Goal: Information Seeking & Learning: Learn about a topic

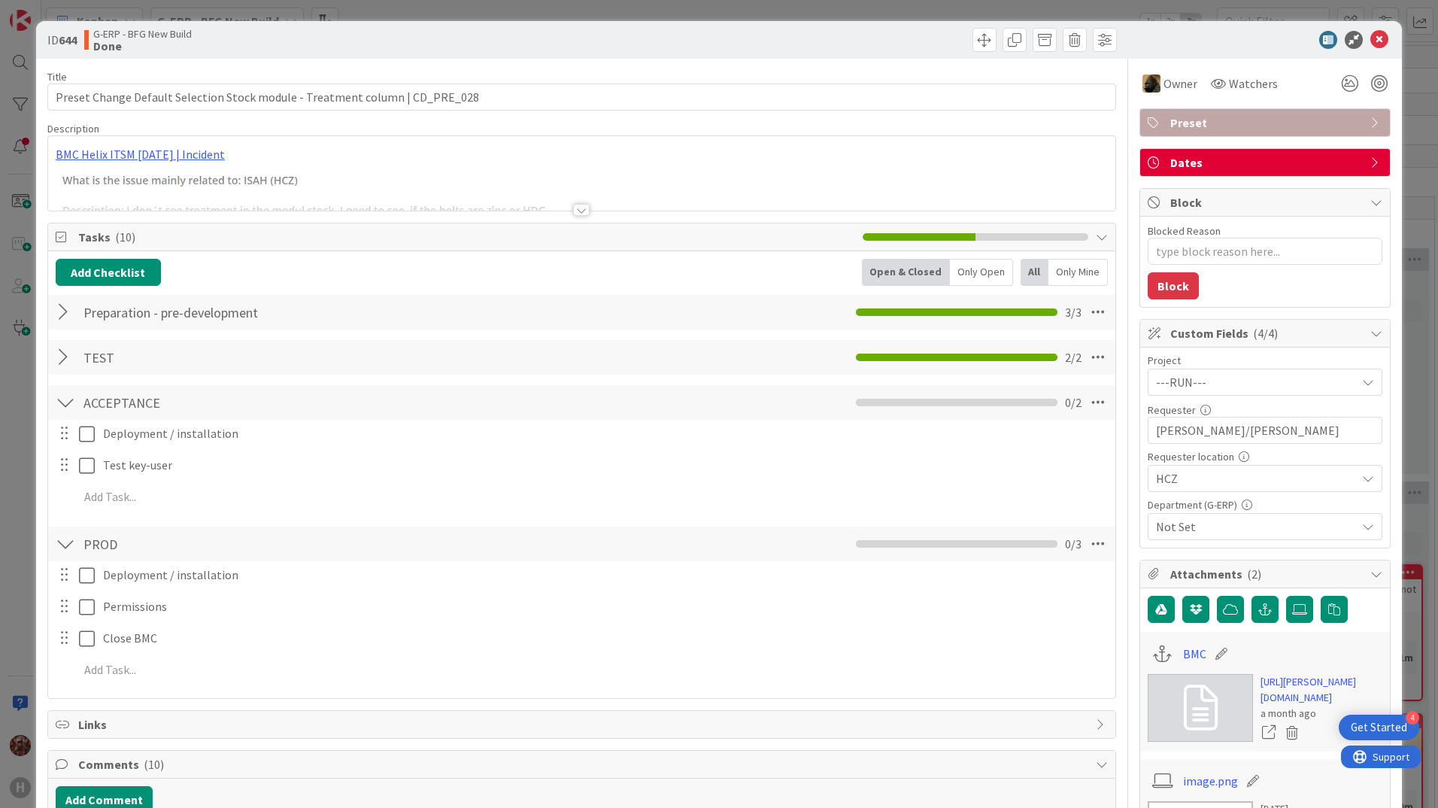
type textarea "x"
click at [1371, 35] on icon at bounding box center [1380, 40] width 18 height 18
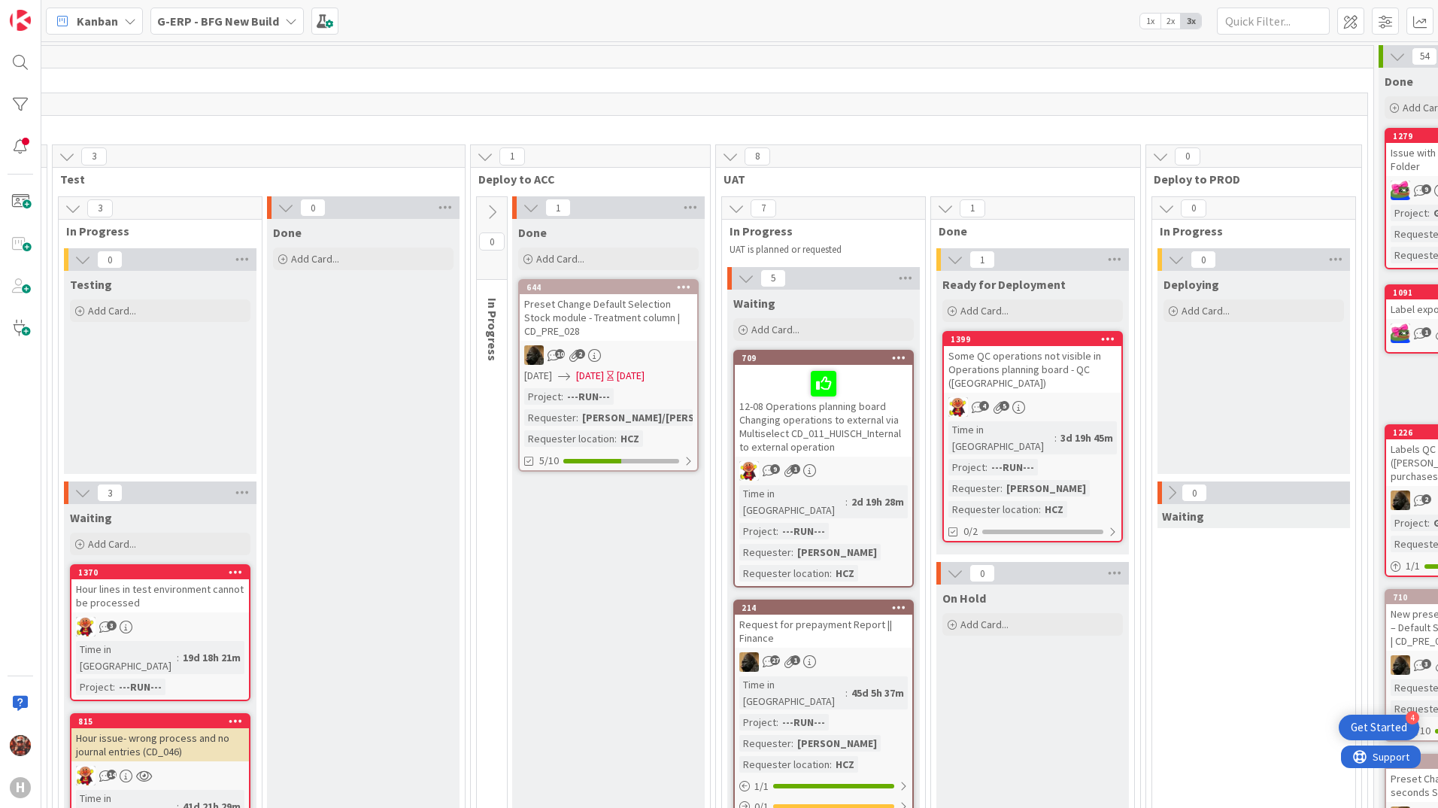
scroll to position [0, 1243]
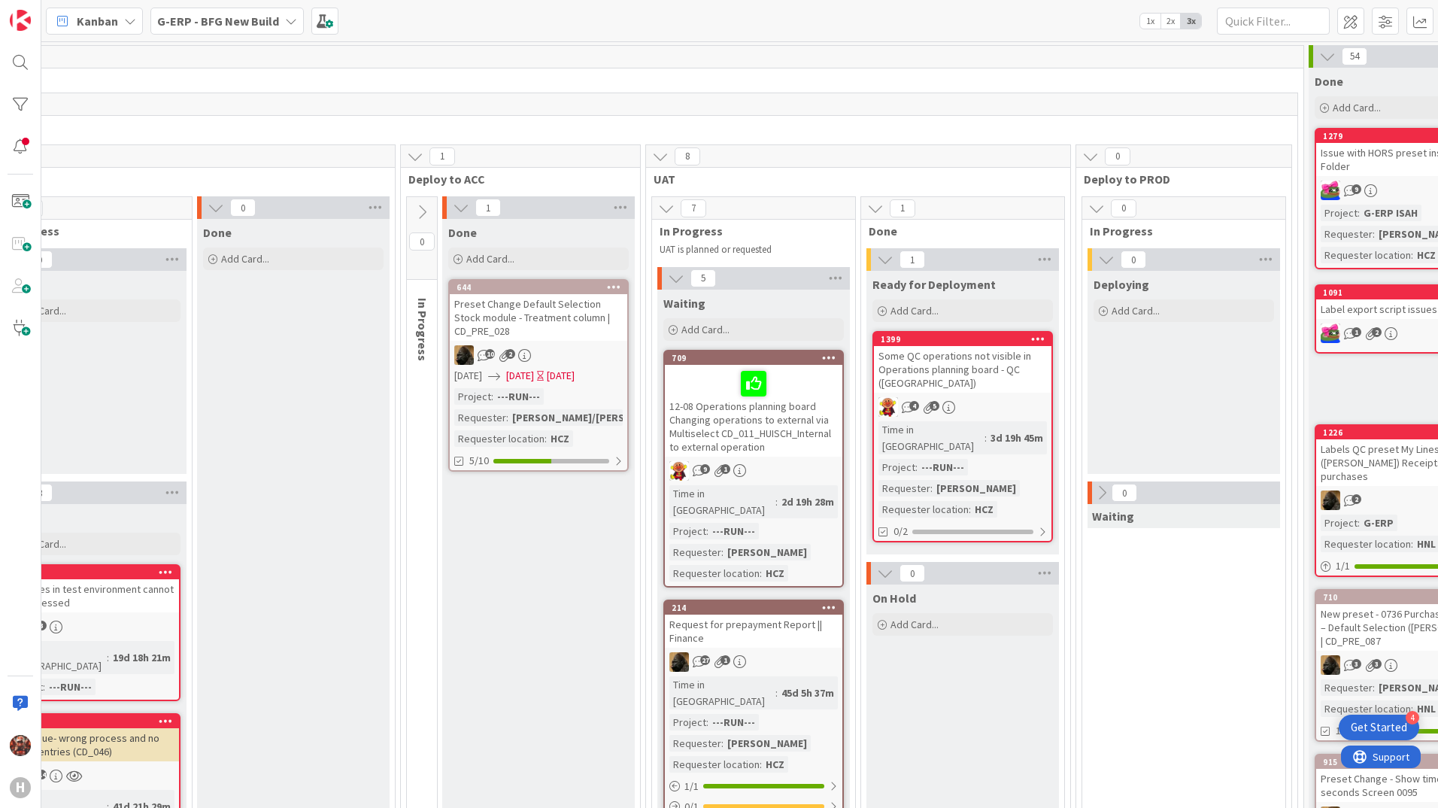
click at [914, 366] on div "Some QC operations not visible in Operations planning board - QC ([GEOGRAPHIC_D…" at bounding box center [963, 369] width 178 height 47
click at [967, 372] on div "Some QC operations not visible in Operations planning board - QC ([GEOGRAPHIC_D…" at bounding box center [963, 369] width 178 height 47
click at [955, 366] on div "Some QC operations not visible in Operations planning board - QC ([GEOGRAPHIC_D…" at bounding box center [963, 369] width 178 height 47
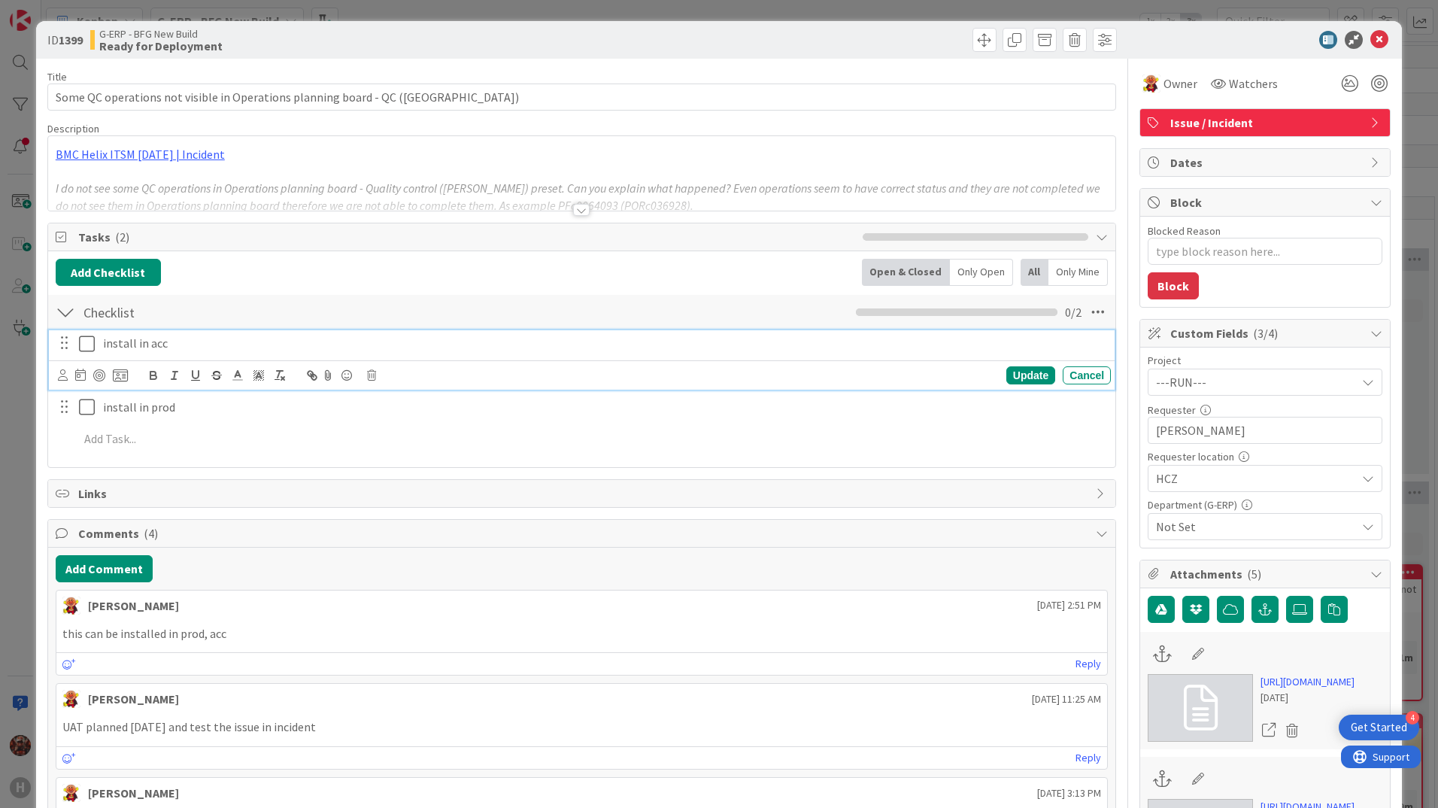
click at [90, 339] on icon at bounding box center [90, 344] width 23 height 18
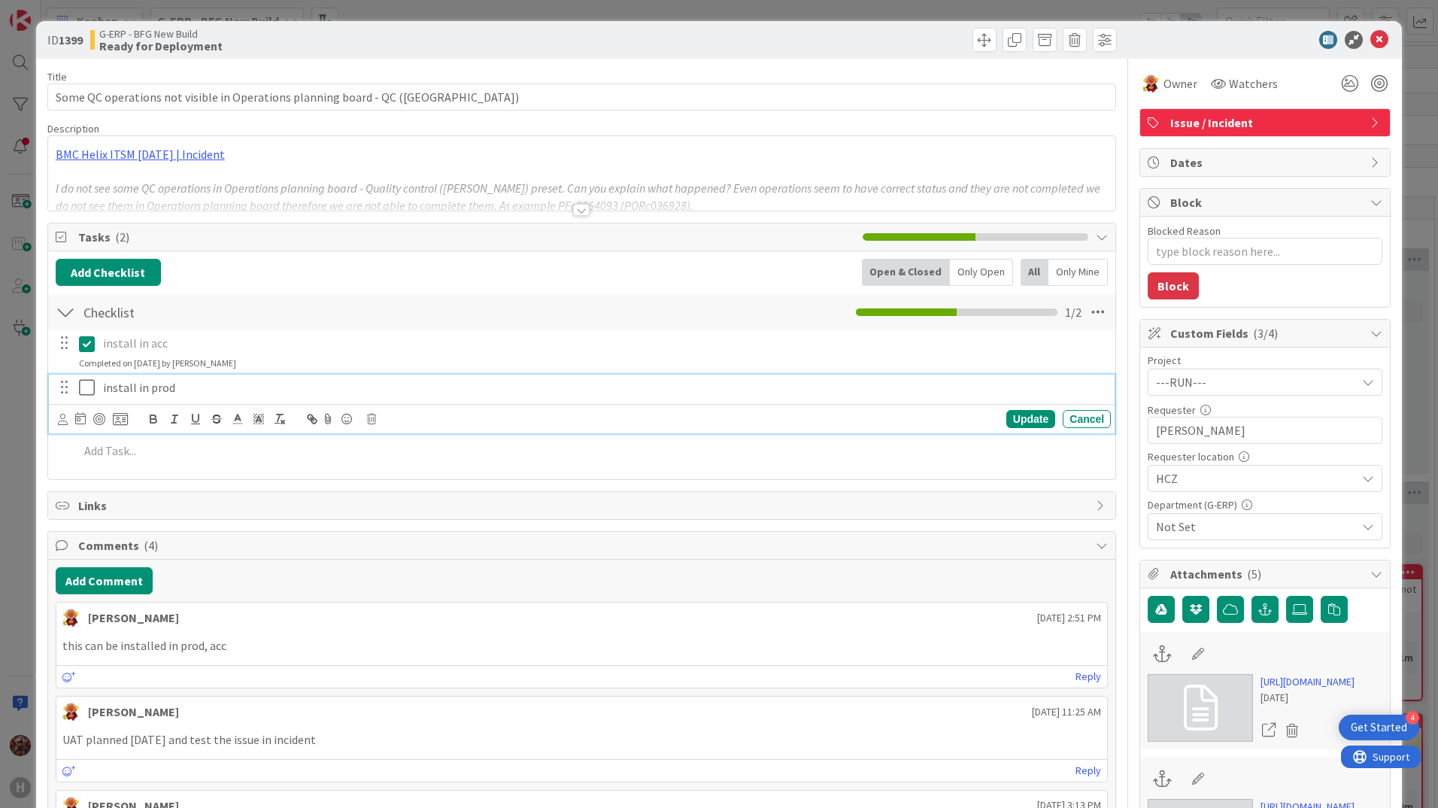
click at [85, 384] on icon at bounding box center [90, 387] width 23 height 18
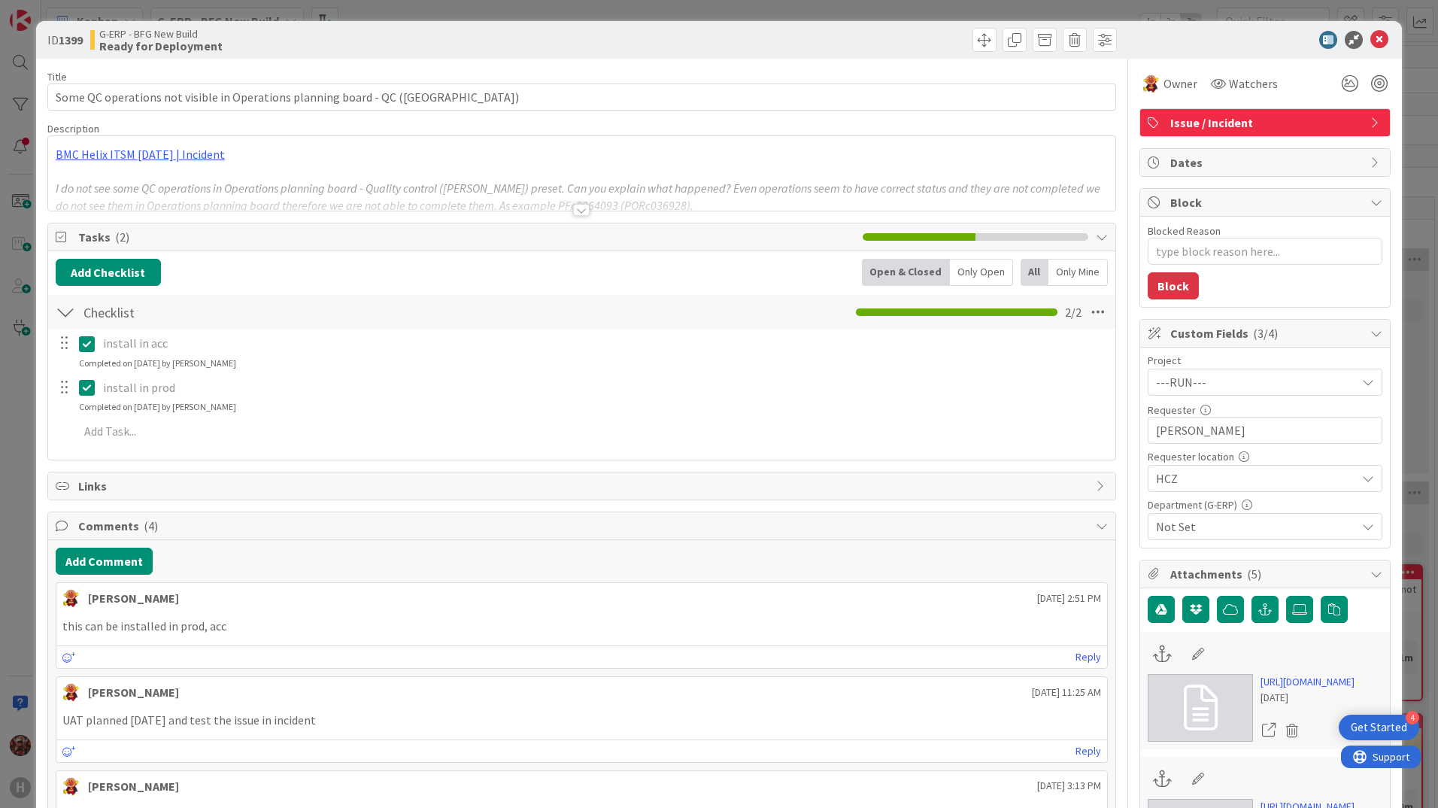
type textarea "x"
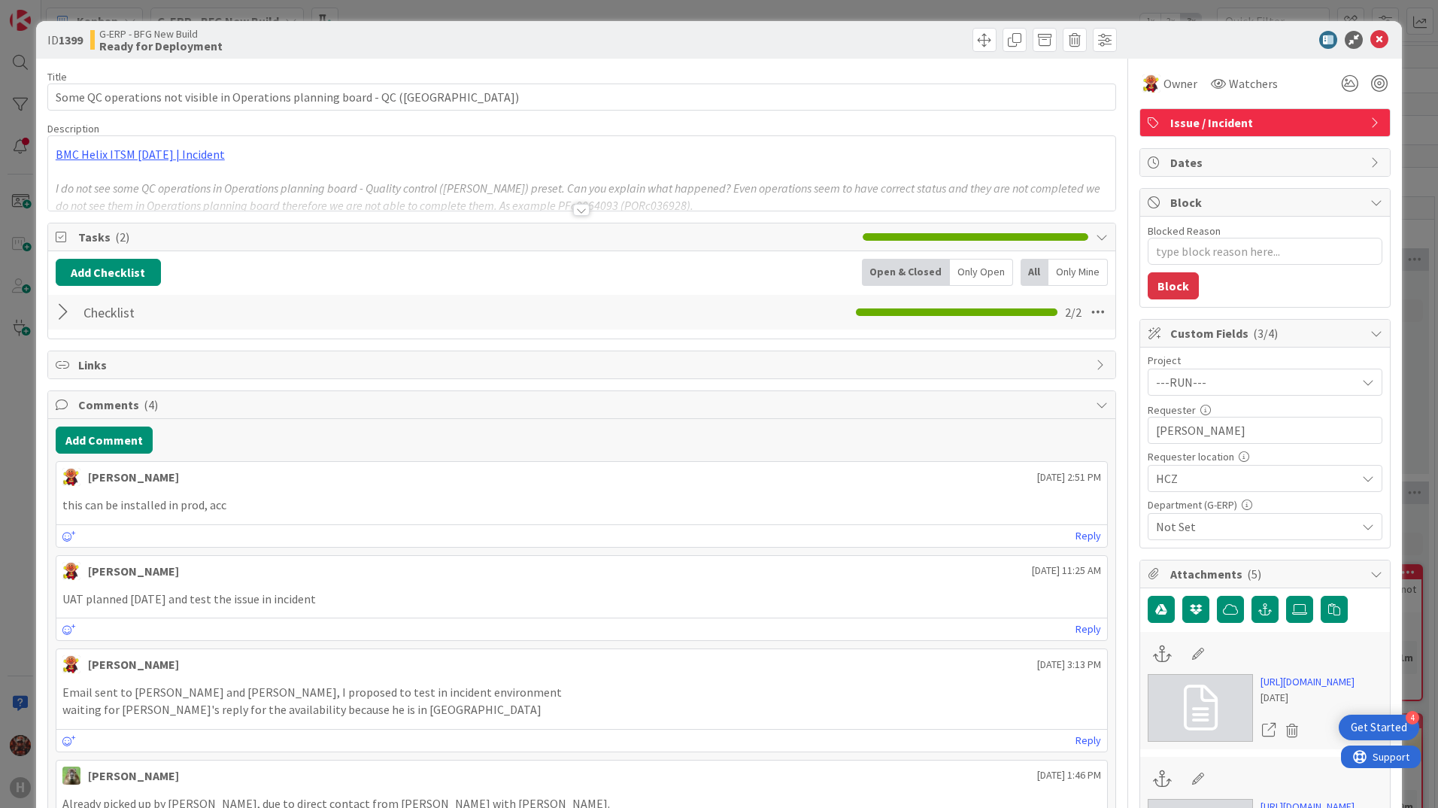
click at [576, 207] on div at bounding box center [581, 210] width 17 height 12
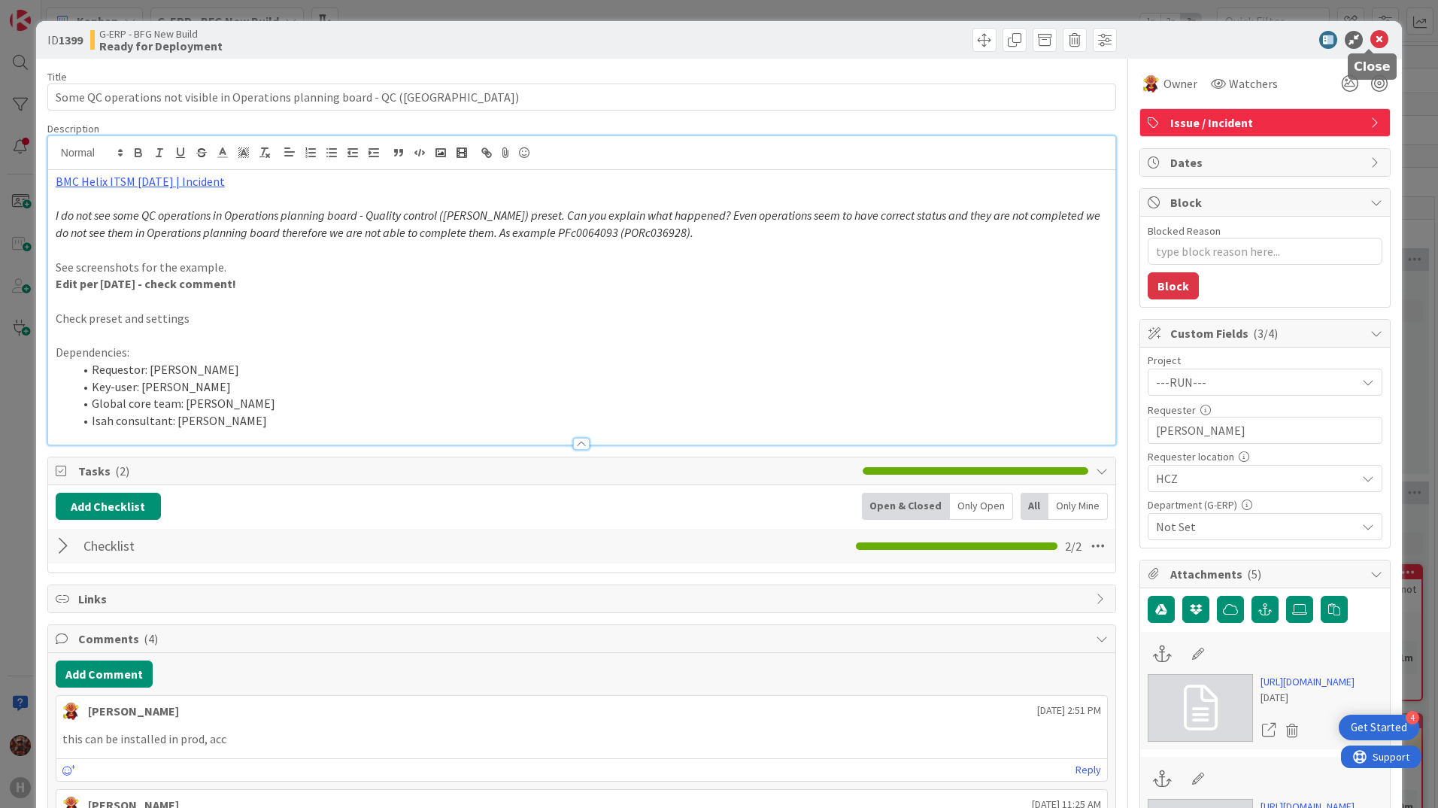
click at [1371, 37] on icon at bounding box center [1380, 40] width 18 height 18
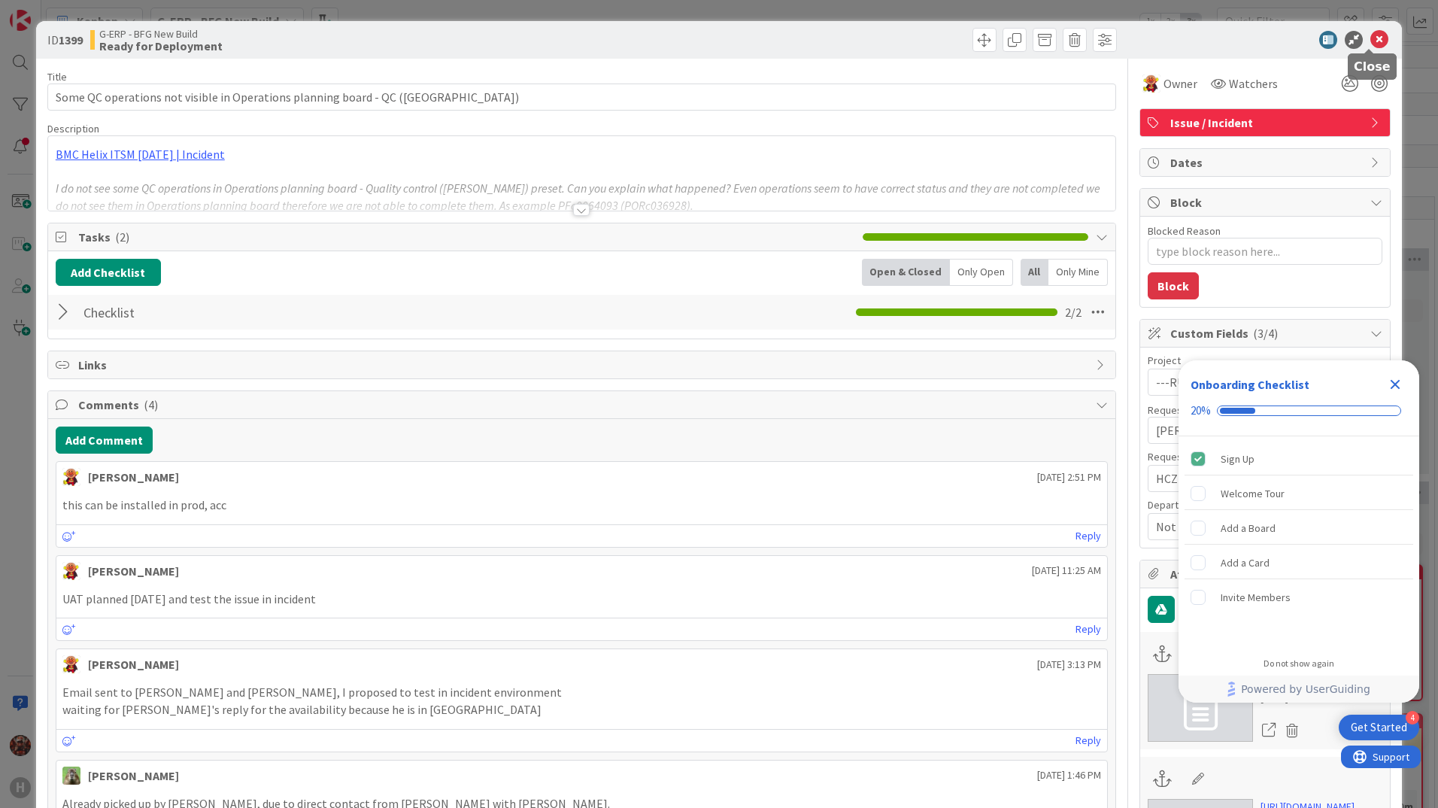
click at [1371, 39] on icon at bounding box center [1380, 40] width 18 height 18
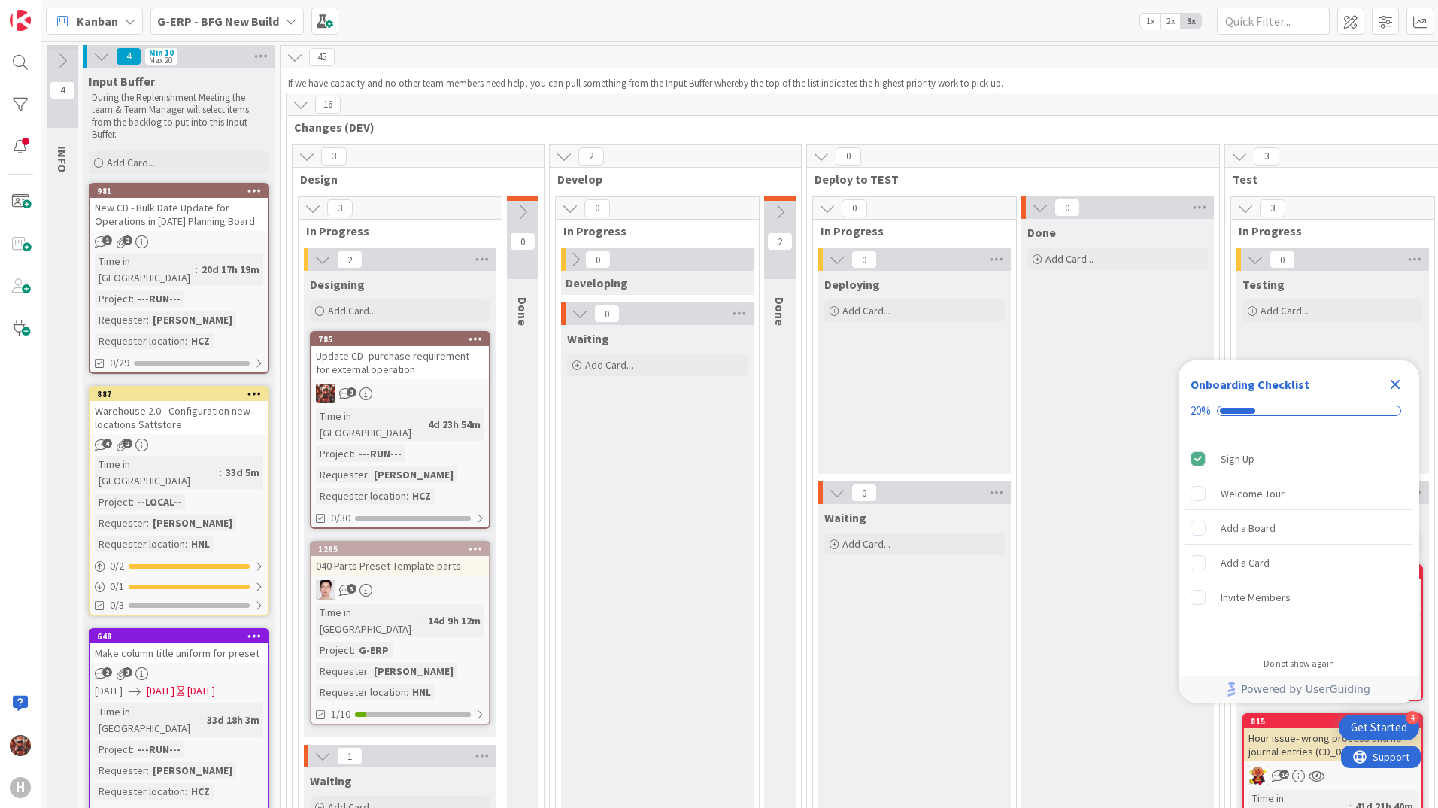
click at [346, 359] on div "Update CD- purchase requirement for external operation" at bounding box center [400, 362] width 178 height 33
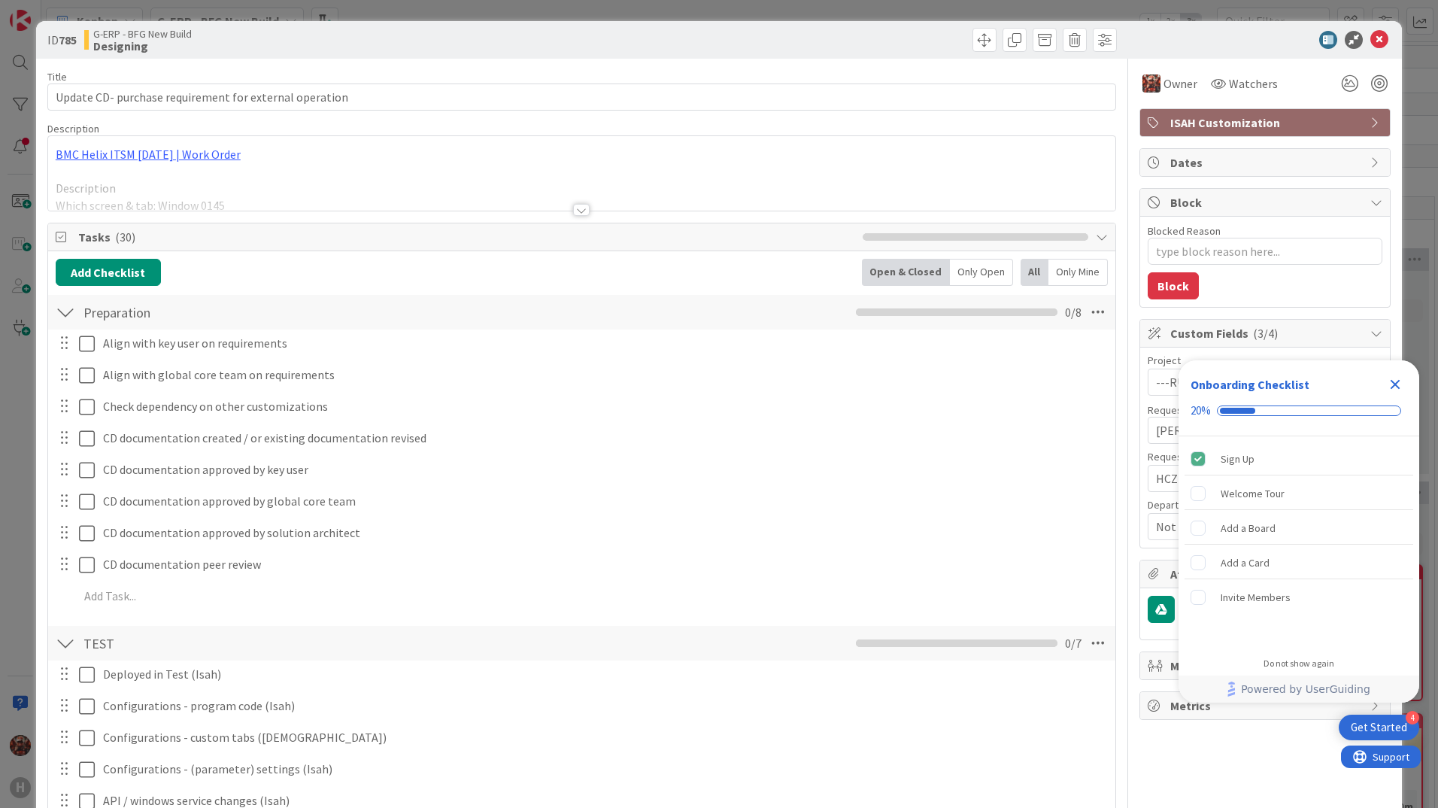
click at [581, 212] on div at bounding box center [581, 210] width 17 height 12
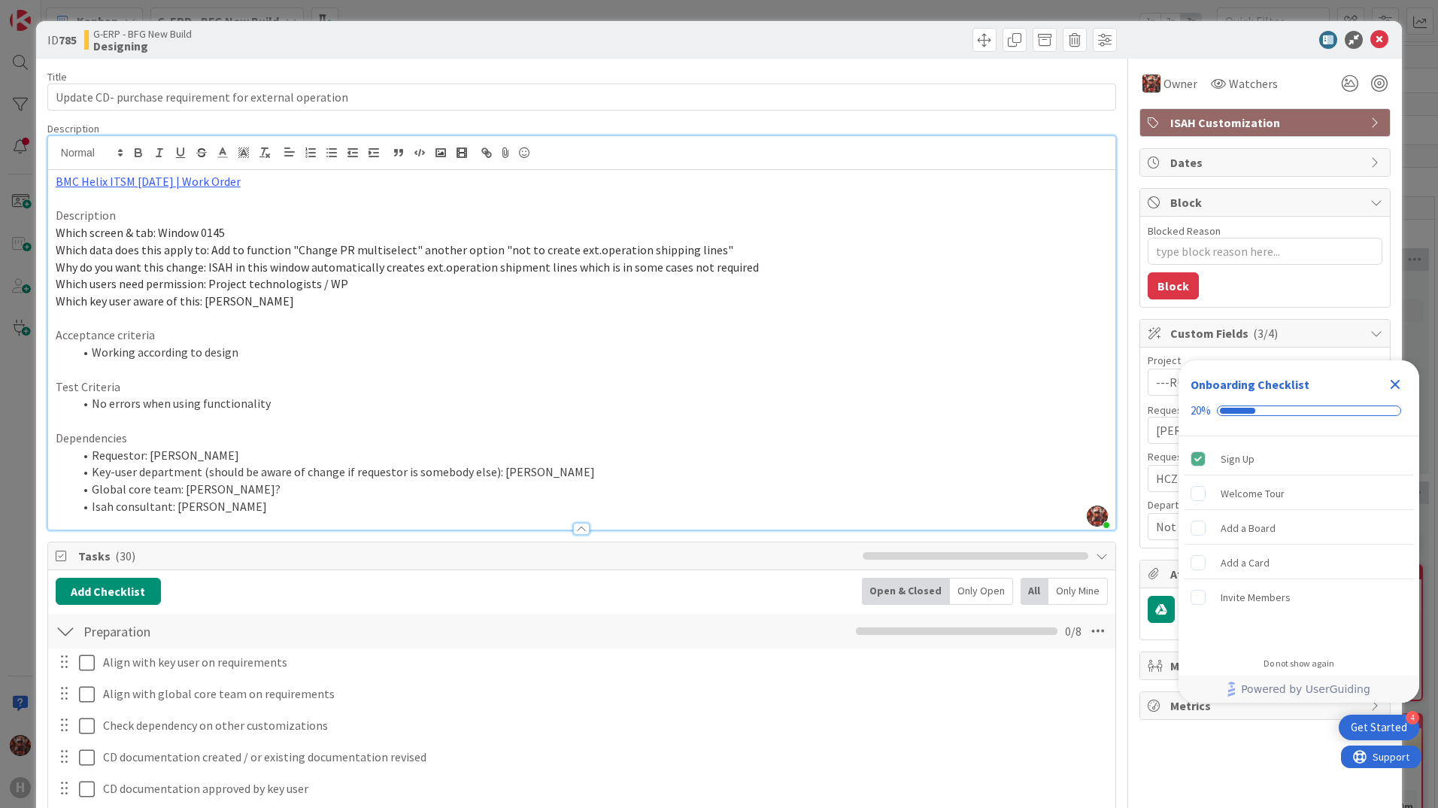
click at [1393, 387] on icon "Close Checklist" at bounding box center [1396, 385] width 10 height 10
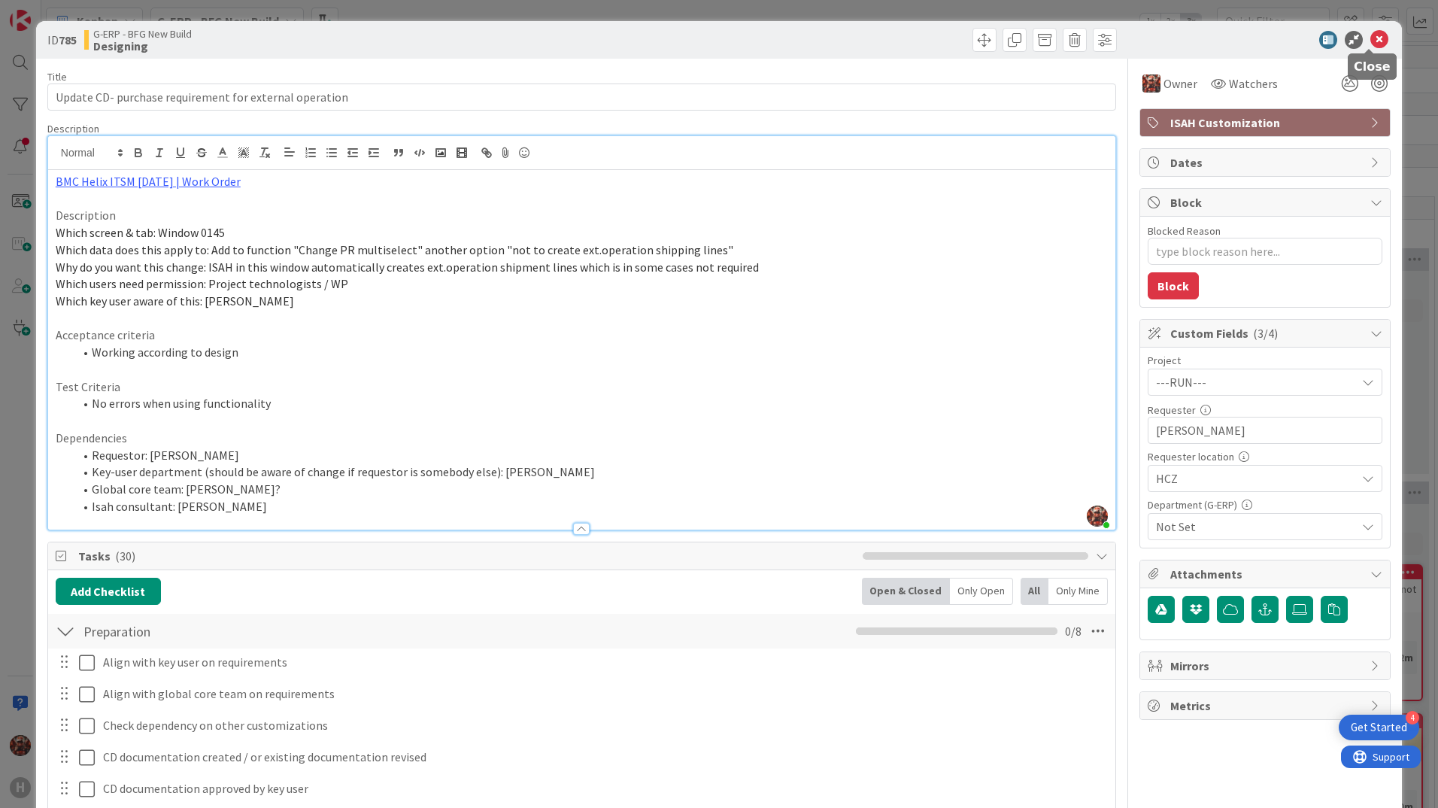
click at [1374, 43] on icon at bounding box center [1380, 40] width 18 height 18
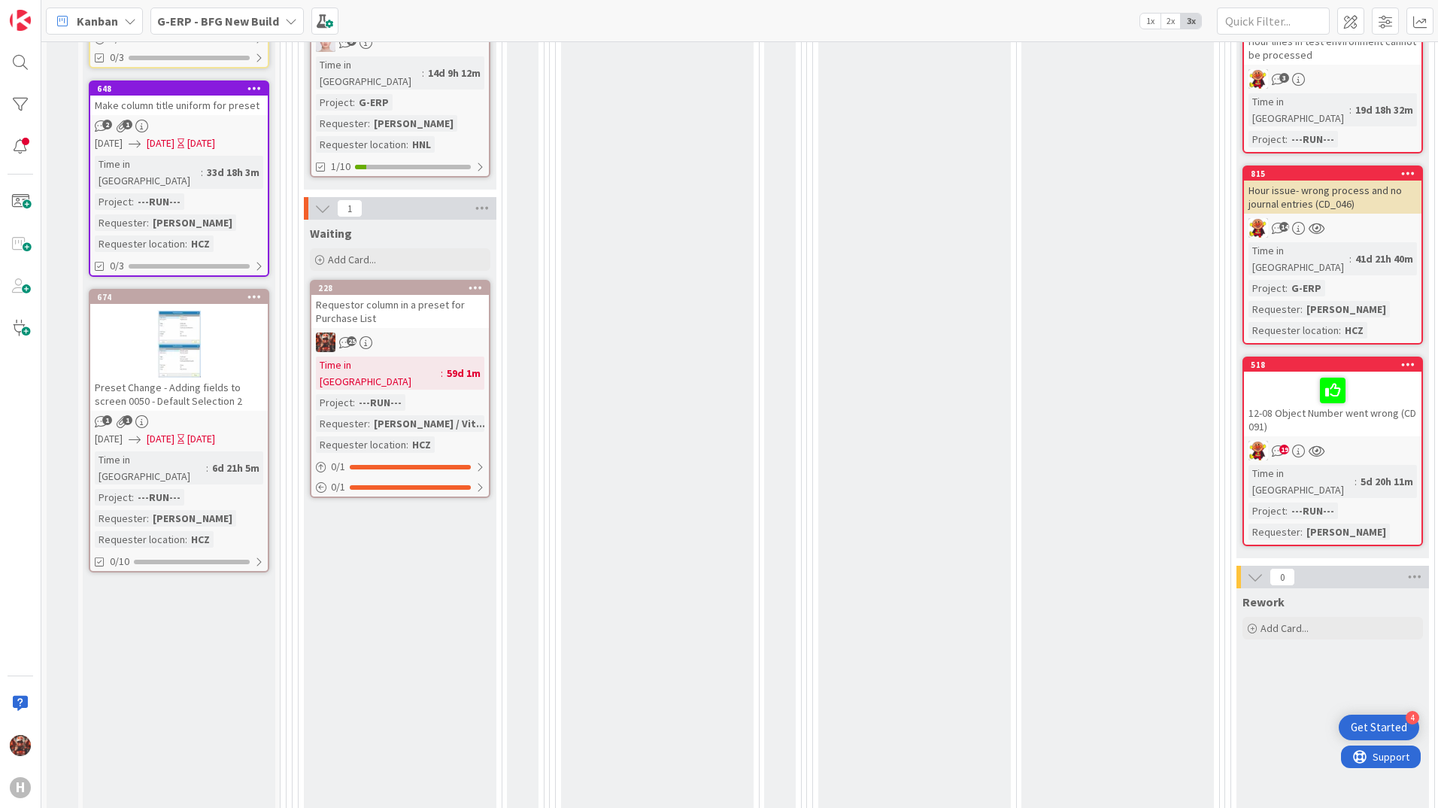
scroll to position [527, 0]
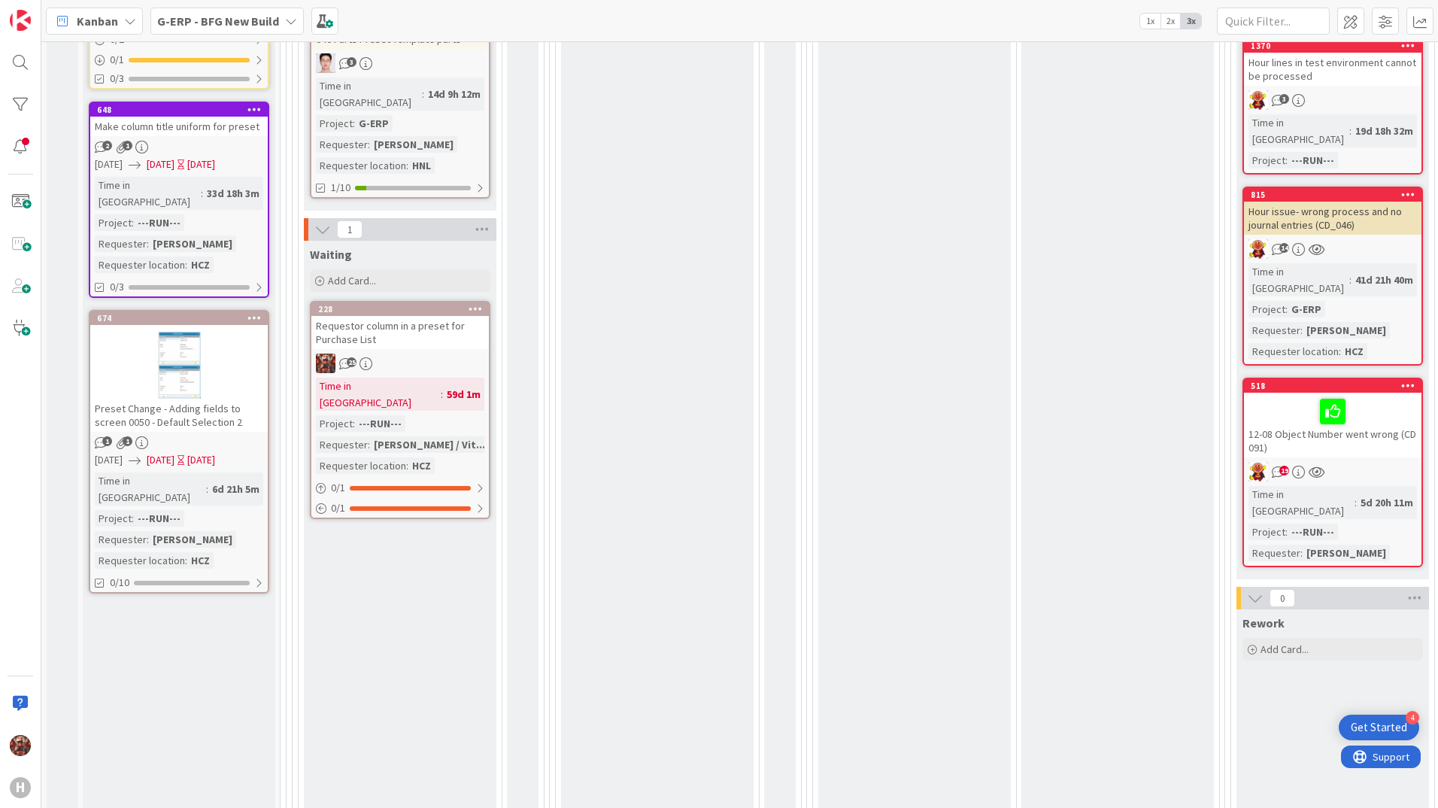
click at [368, 316] on div "Requestor column in a preset for Purchase List" at bounding box center [400, 332] width 178 height 33
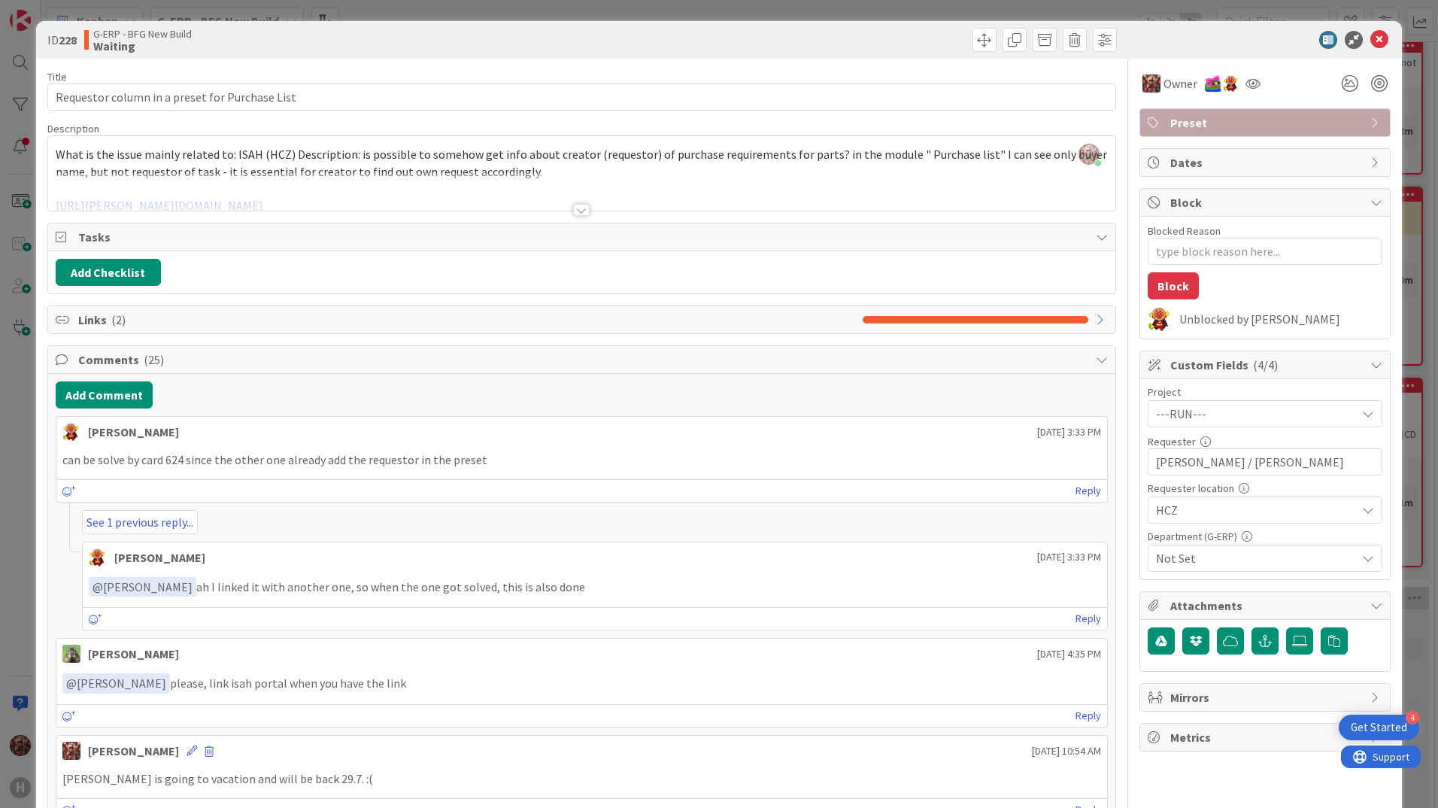
type textarea "x"
click at [1374, 38] on icon at bounding box center [1380, 40] width 18 height 18
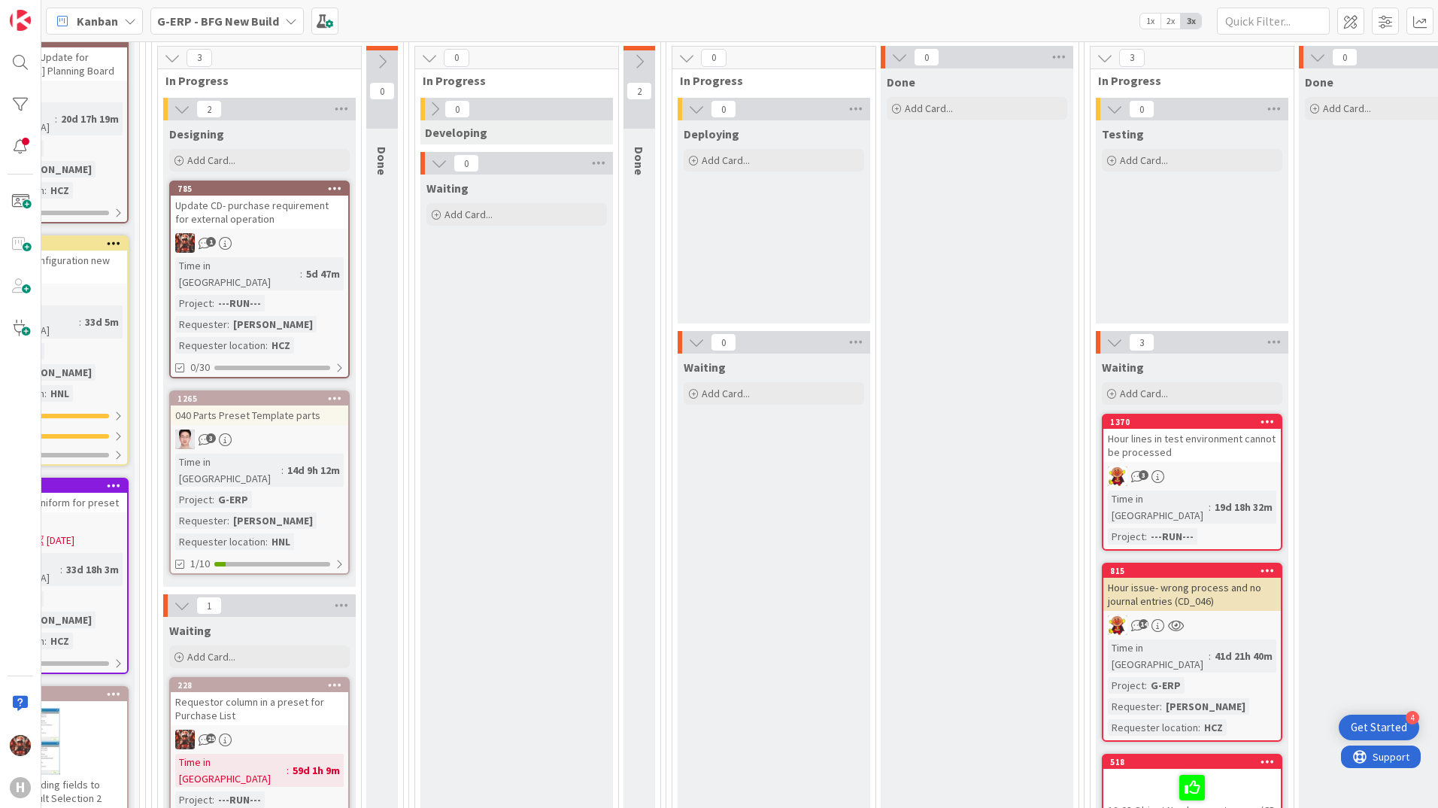
scroll to position [150, 290]
